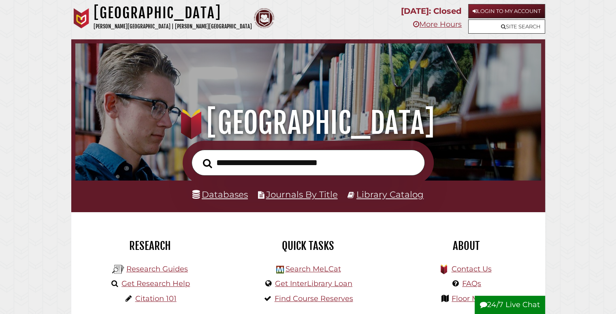
scroll to position [264, 462]
click at [212, 195] on link "Databases" at bounding box center [220, 194] width 56 height 11
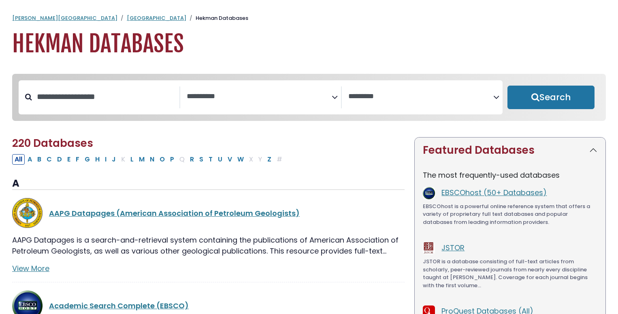
select select "Database Subject Filter"
select select "Database Vendors Filter"
click at [169, 161] on button "P" at bounding box center [172, 159] width 9 height 11
select select "Database Subject Filter"
select select "Database Vendors Filter"
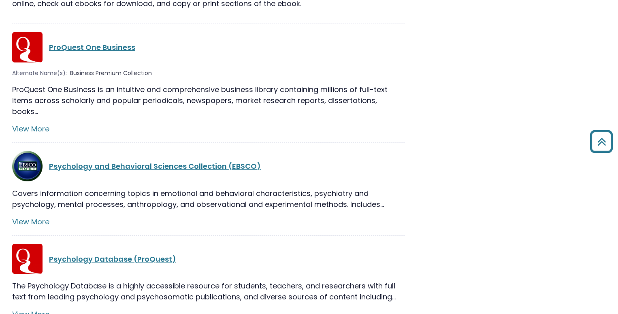
scroll to position [1499, 0]
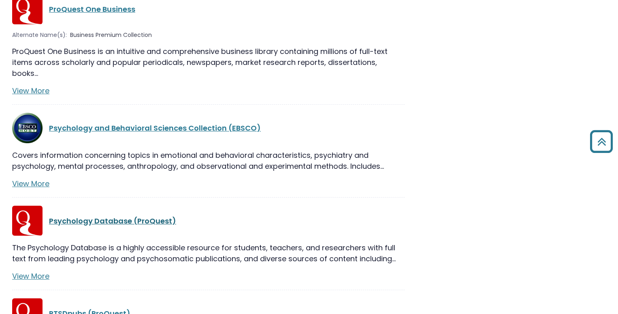
click at [138, 216] on link "Psychology Database (ProQuest)" at bounding box center [112, 221] width 127 height 10
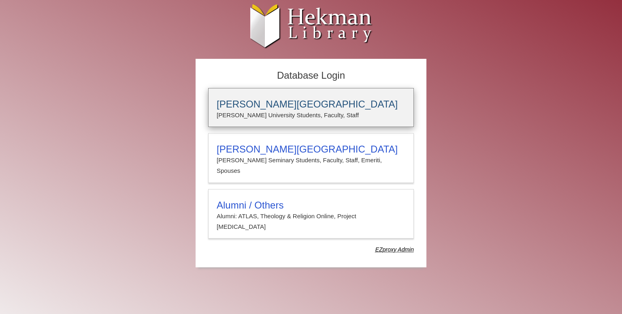
type input "*******"
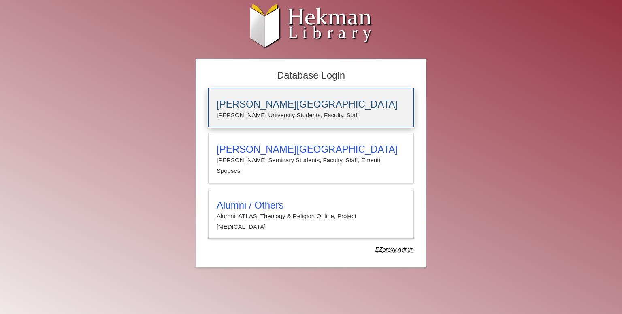
click at [248, 113] on p "Calvin University Students, Faculty, Staff" at bounding box center [311, 115] width 189 height 11
